Goal: Feedback & Contribution: Contribute content

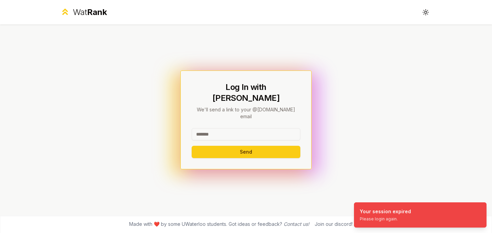
click at [235, 128] on input at bounding box center [245, 134] width 109 height 12
click at [236, 118] on div "Log In with WatIAM We'll send a link to your @[DOMAIN_NAME] email Send" at bounding box center [245, 120] width 109 height 76
click at [234, 128] on input at bounding box center [245, 134] width 109 height 12
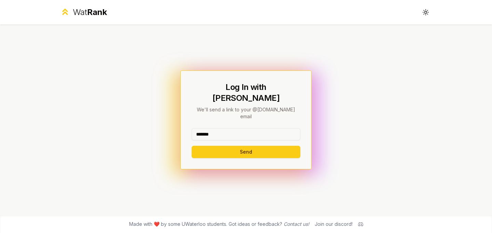
type input "*******"
click at [191, 146] on button "Send" at bounding box center [245, 152] width 109 height 12
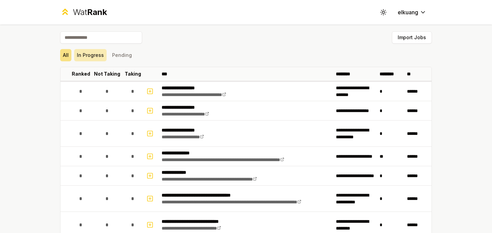
click at [95, 57] on button "In Progress" at bounding box center [90, 55] width 32 height 12
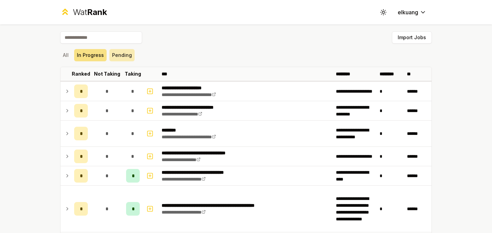
click at [114, 55] on button "Pending" at bounding box center [121, 55] width 25 height 12
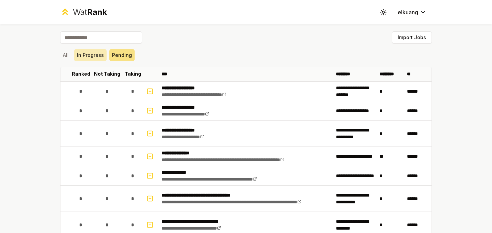
click at [89, 56] on button "In Progress" at bounding box center [90, 55] width 32 height 12
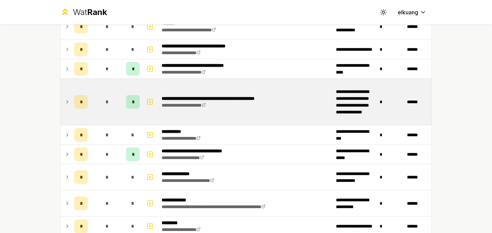
scroll to position [237, 0]
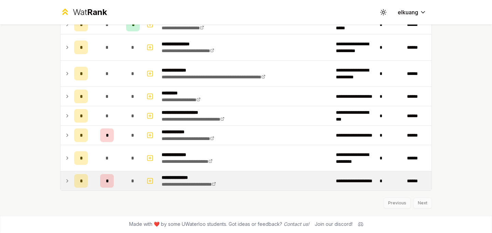
click at [106, 180] on span "*" at bounding box center [107, 181] width 2 height 7
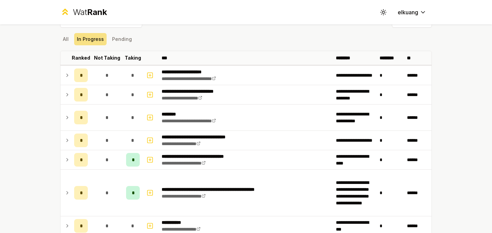
scroll to position [0, 0]
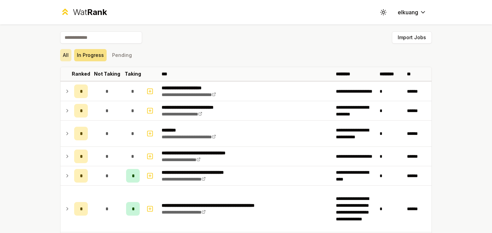
click at [67, 57] on button "All" at bounding box center [65, 55] width 11 height 12
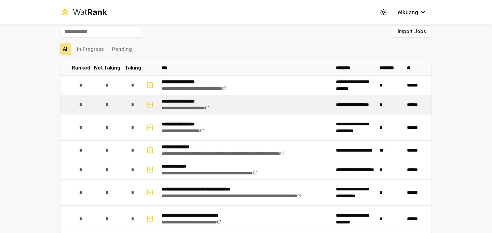
scroll to position [6, 0]
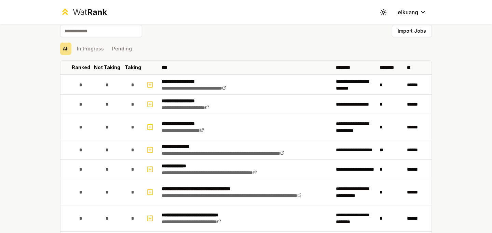
click at [91, 28] on input at bounding box center [101, 31] width 82 height 12
type input "*"
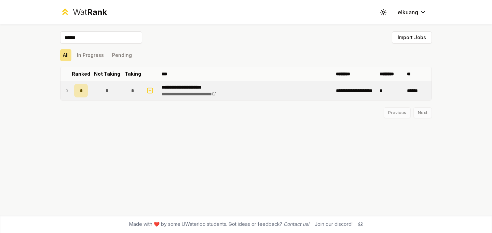
type input "******"
click at [81, 89] on span "*" at bounding box center [81, 90] width 2 height 7
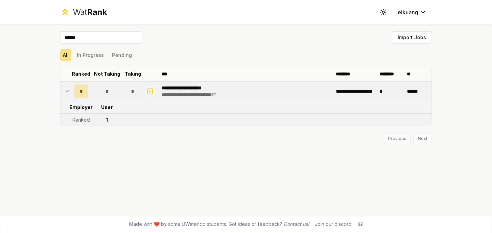
click at [150, 90] on icon "button" at bounding box center [149, 91] width 7 height 8
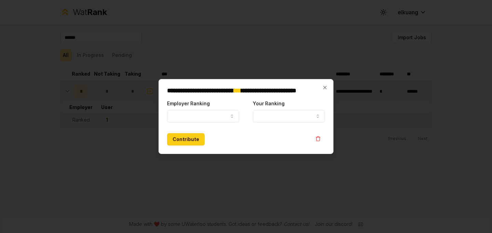
select select
click at [200, 117] on button "Employer Ranking" at bounding box center [203, 116] width 72 height 12
select select "******"
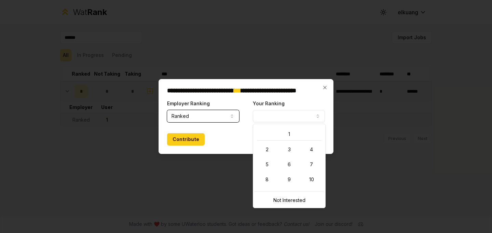
click at [275, 119] on button "Your Ranking" at bounding box center [289, 116] width 72 height 12
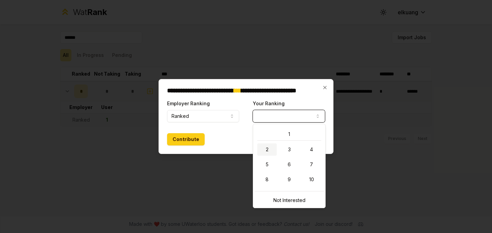
select select "*"
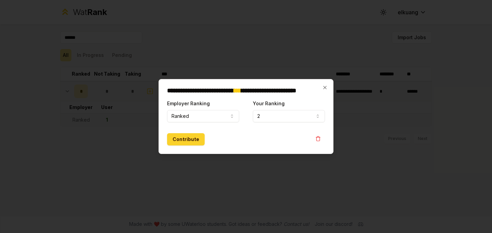
click at [185, 141] on button "Contribute" at bounding box center [186, 139] width 38 height 12
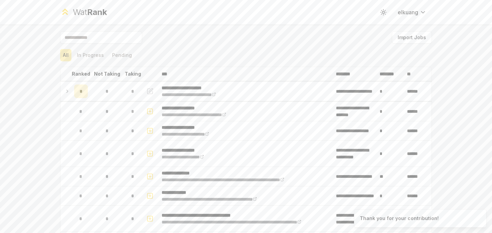
click at [89, 39] on input at bounding box center [101, 37] width 82 height 12
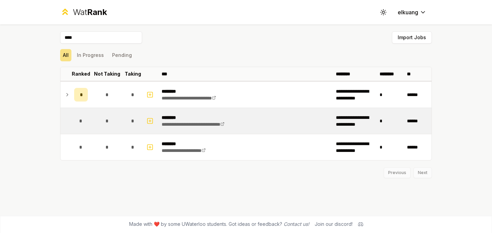
type input "****"
click at [88, 119] on td "*" at bounding box center [80, 121] width 19 height 26
click at [146, 118] on icon "button" at bounding box center [149, 121] width 7 height 8
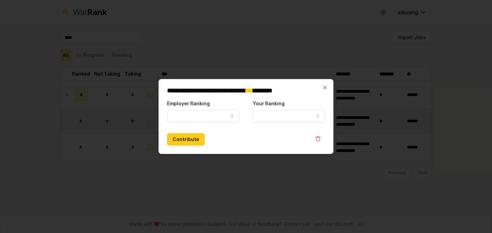
select select
click at [186, 117] on button "Employer Ranking" at bounding box center [203, 116] width 72 height 12
select select "******"
click at [308, 115] on button "Your Ranking" at bounding box center [289, 116] width 72 height 12
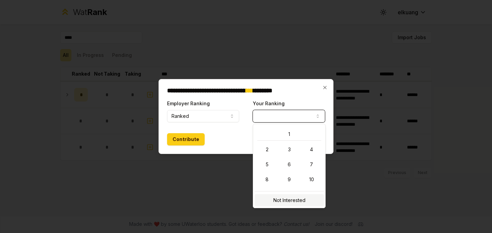
select select "**********"
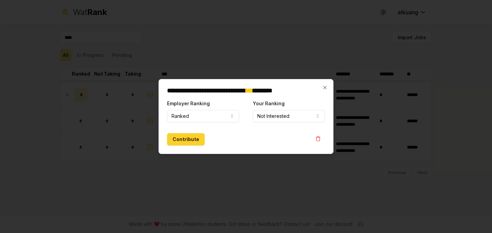
click at [187, 144] on button "Contribute" at bounding box center [186, 139] width 38 height 12
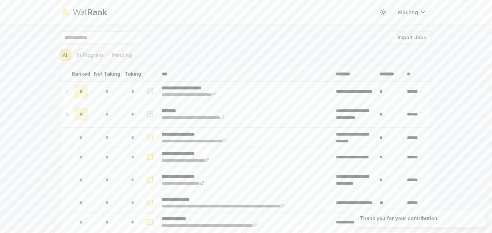
click at [103, 43] on input at bounding box center [101, 37] width 82 height 12
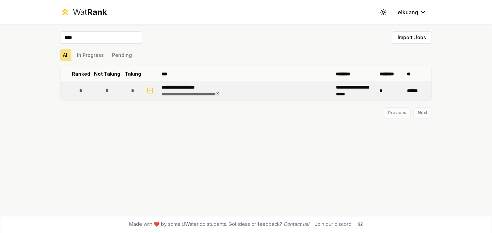
type input "****"
click at [207, 90] on p "**********" at bounding box center [195, 87] width 69 height 7
click at [148, 89] on icon "button" at bounding box center [149, 91] width 7 height 8
select select
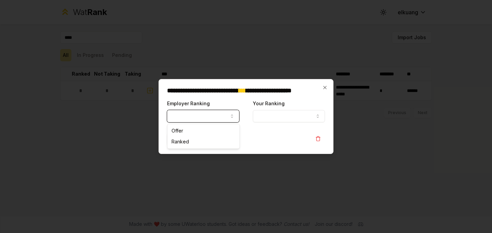
click at [223, 115] on button "Employer Ranking" at bounding box center [203, 116] width 72 height 12
select select "*****"
click at [278, 115] on button "Your Ranking" at bounding box center [289, 116] width 72 height 12
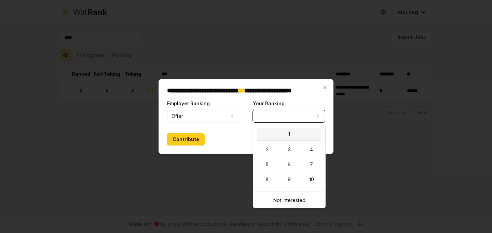
select select "*"
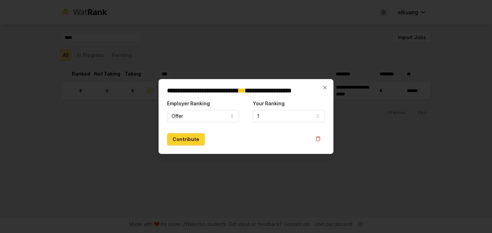
click at [176, 136] on button "Contribute" at bounding box center [186, 139] width 38 height 12
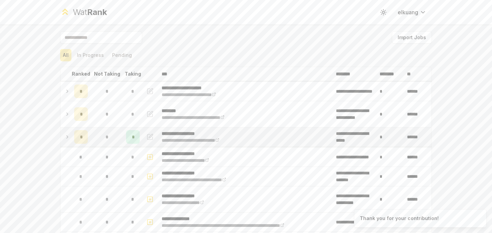
click at [65, 136] on icon at bounding box center [67, 137] width 5 height 8
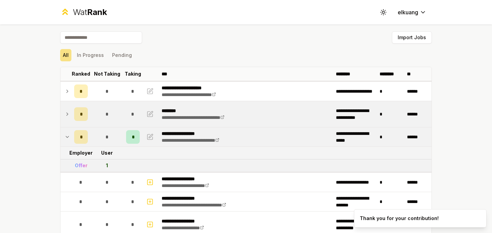
click at [65, 112] on icon at bounding box center [67, 114] width 5 height 8
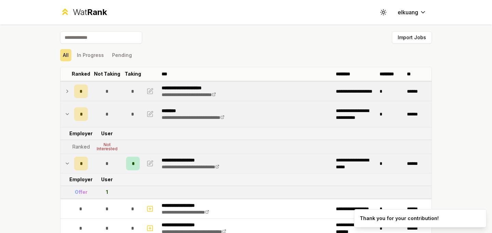
click at [66, 93] on icon at bounding box center [67, 91] width 5 height 8
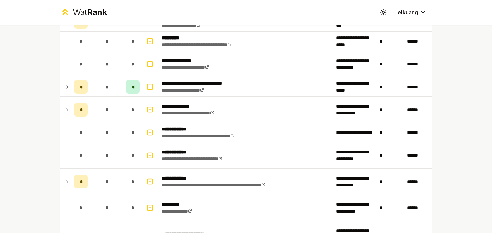
scroll to position [1254, 0]
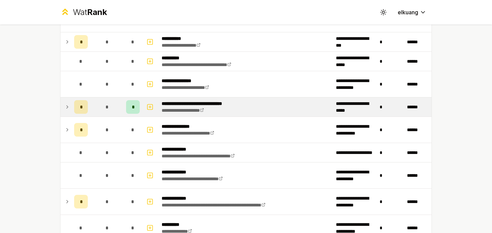
click at [65, 105] on icon at bounding box center [67, 107] width 5 height 8
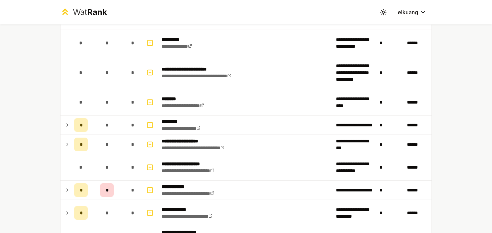
scroll to position [1645, 0]
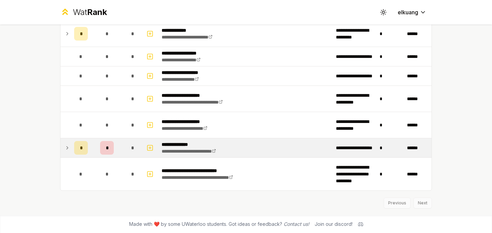
click at [65, 148] on icon at bounding box center [67, 148] width 5 height 8
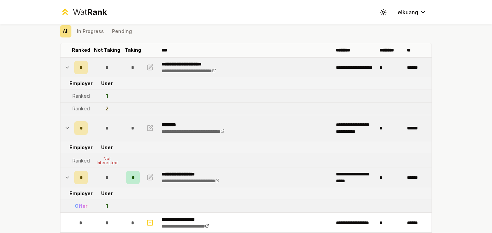
scroll to position [0, 0]
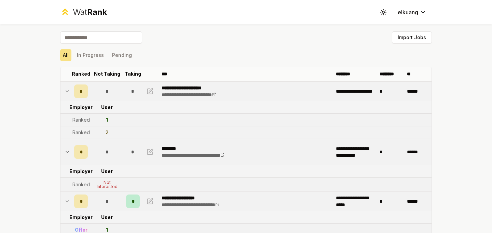
click at [94, 36] on input at bounding box center [101, 37] width 82 height 12
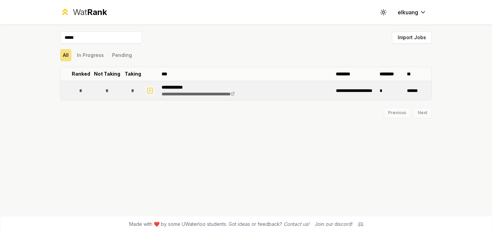
type input "*****"
click at [145, 90] on button "button" at bounding box center [150, 90] width 10 height 11
select select
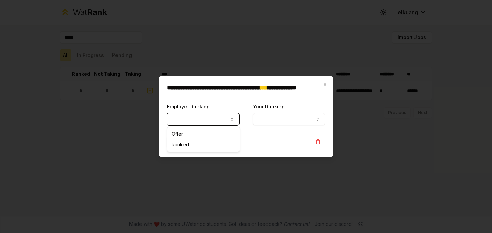
click at [174, 116] on button "Employer Ranking" at bounding box center [203, 119] width 72 height 12
select select "******"
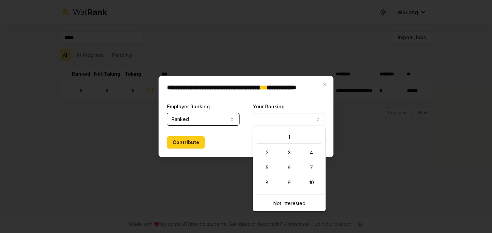
click at [258, 122] on button "Your Ranking" at bounding box center [289, 119] width 72 height 12
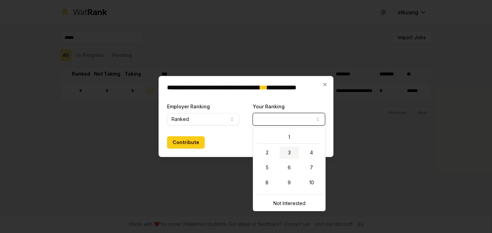
select select "*"
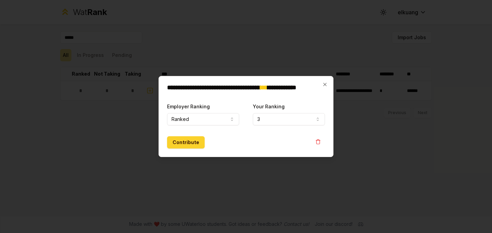
click at [185, 142] on button "Contribute" at bounding box center [186, 143] width 38 height 12
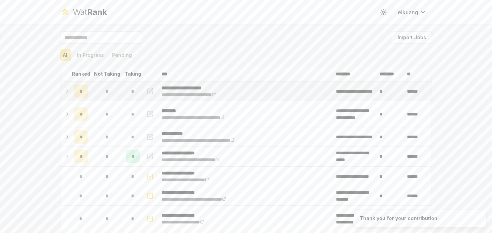
click at [67, 91] on icon at bounding box center [67, 91] width 5 height 8
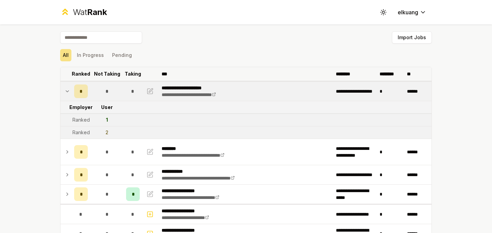
click at [134, 76] on p "Taking" at bounding box center [133, 74] width 16 height 7
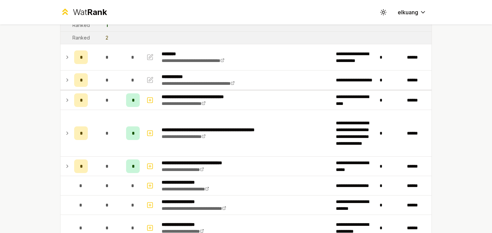
scroll to position [120, 0]
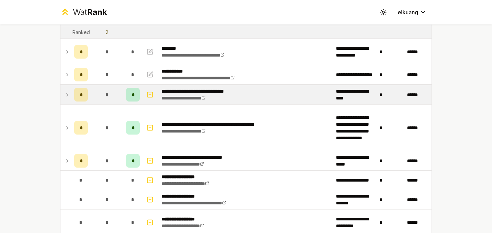
click at [66, 95] on icon at bounding box center [67, 95] width 5 height 8
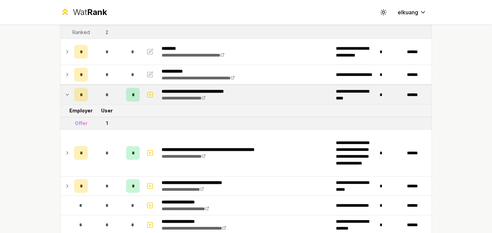
click at [65, 97] on icon at bounding box center [67, 95] width 5 height 8
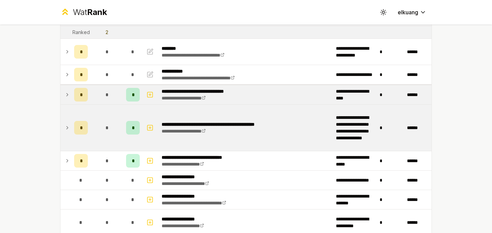
click at [65, 127] on icon at bounding box center [67, 128] width 5 height 8
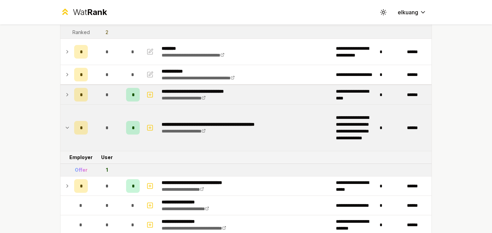
scroll to position [152, 0]
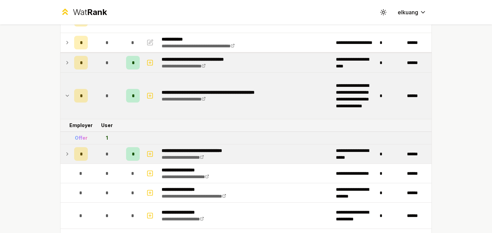
click at [65, 146] on td at bounding box center [65, 154] width 11 height 19
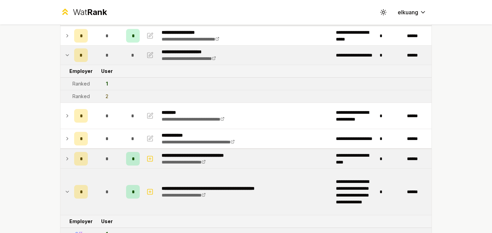
scroll to position [42, 0]
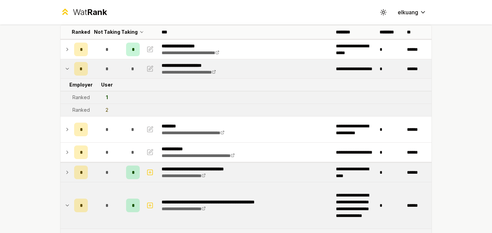
click at [1, 132] on div "**********" at bounding box center [246, 116] width 492 height 233
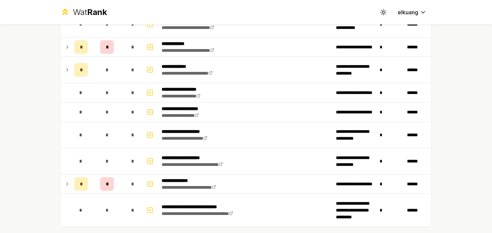
scroll to position [1580, 0]
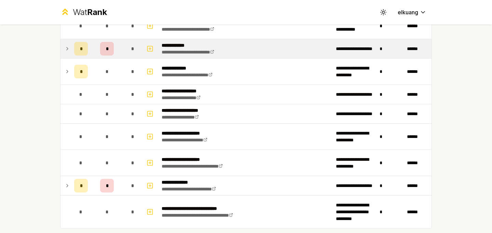
click at [67, 45] on icon at bounding box center [67, 49] width 5 height 8
